Goal: Transaction & Acquisition: Purchase product/service

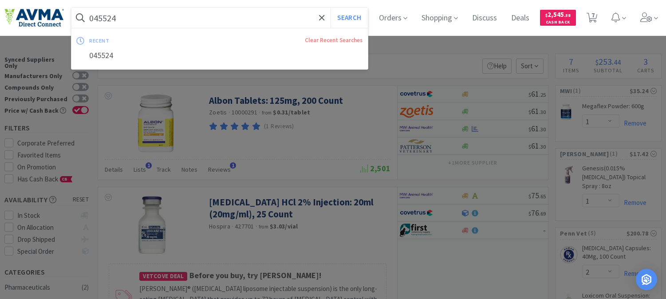
select select "1"
select select "2"
select select "1"
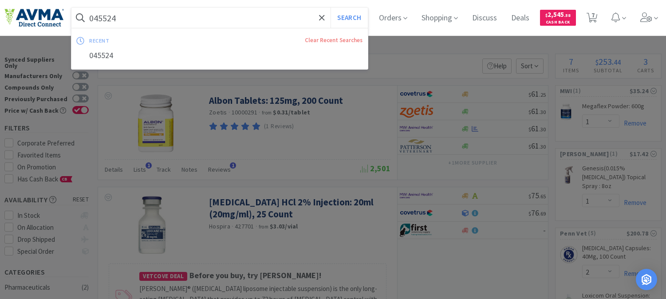
select select "2"
select select "1"
click at [223, 21] on input "045524" at bounding box center [219, 18] width 297 height 20
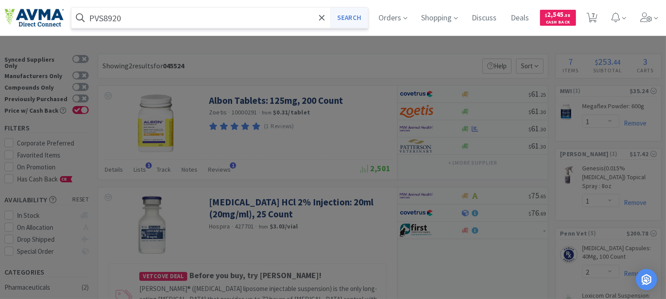
type input "PVS8920"
click at [359, 21] on button "Search" at bounding box center [349, 18] width 37 height 20
